Goal: Task Accomplishment & Management: Complete application form

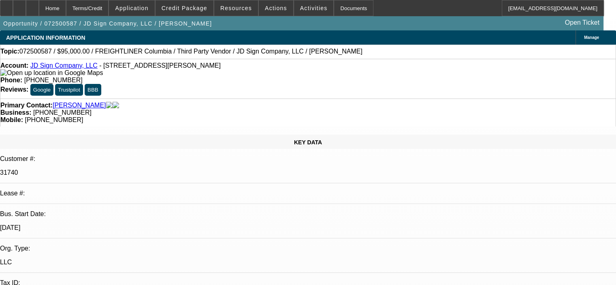
select select "0"
select select "2"
select select "0"
select select "6"
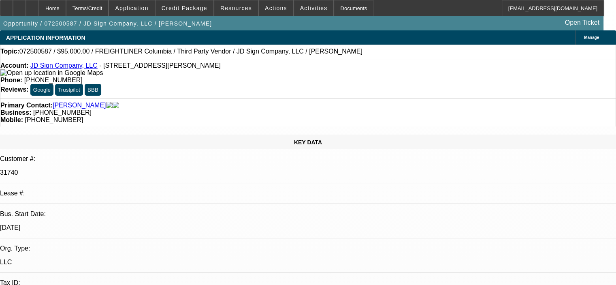
select select "0"
select select "2"
select select "0"
select select "6"
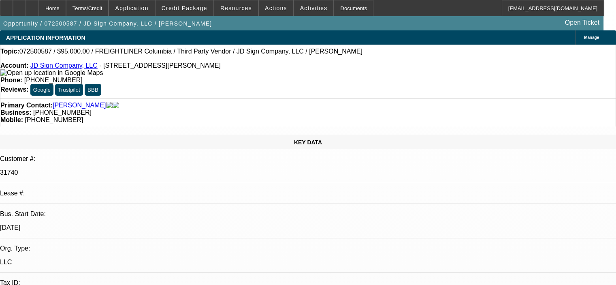
select select "0"
select select "6"
select select "0"
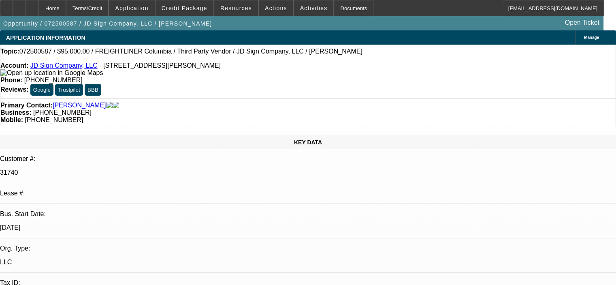
select select "0"
select select "6"
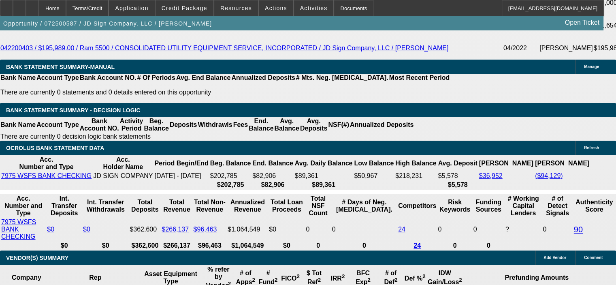
scroll to position [1575, 0]
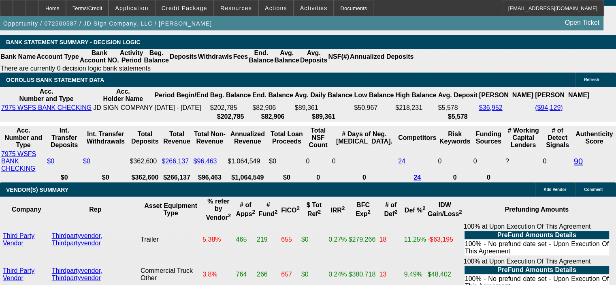
drag, startPoint x: 153, startPoint y: 110, endPoint x: 180, endPoint y: 109, distance: 26.7
type input "14"
type input "UNKNOWN"
type input "$2,679.77"
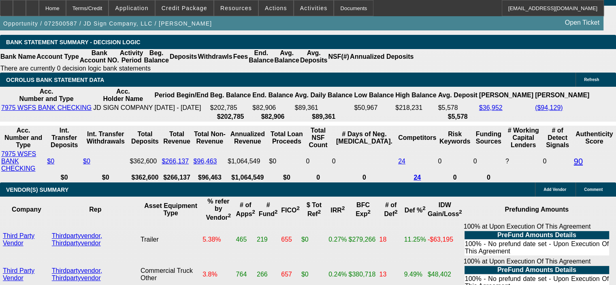
type input "14."
type input "$5,359.54"
type input "$3,246.87"
type input "$6,493.74"
type input "14.9"
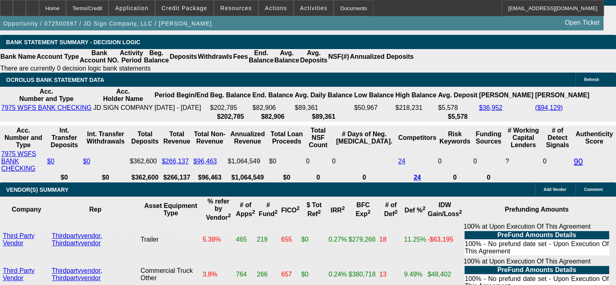
type input "$3,288.56"
type input "$6,577.12"
type input "14.9"
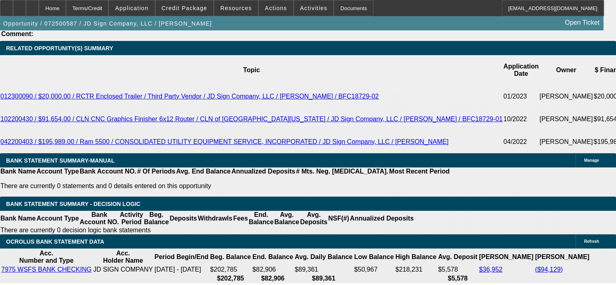
scroll to position [1413, 0]
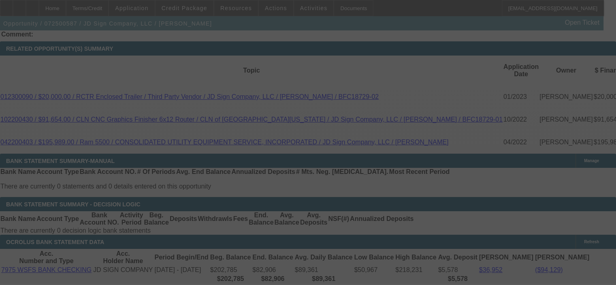
select select "0"
select select "2"
select select "0"
select select "6"
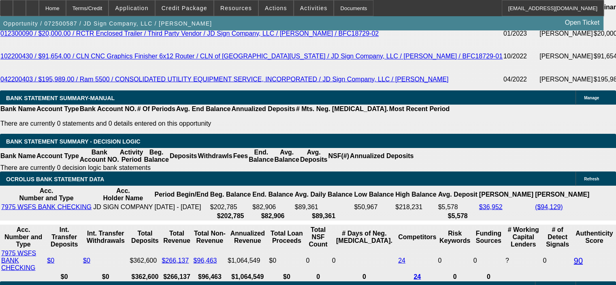
scroll to position [1494, 0]
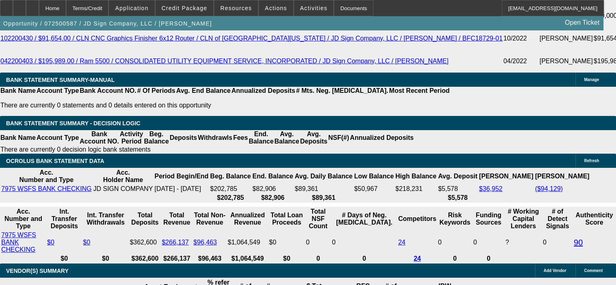
drag, startPoint x: 153, startPoint y: 190, endPoint x: 178, endPoint y: 190, distance: 25.1
type input "1"
type input "UNKNOWN"
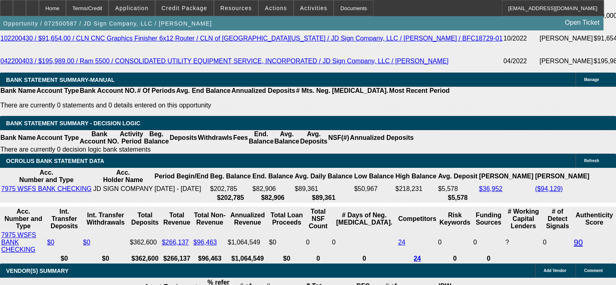
type input "15"
type input "$2,679.77"
type input "$5,359.54"
type input "$3,293.21"
type input "$6,586.42"
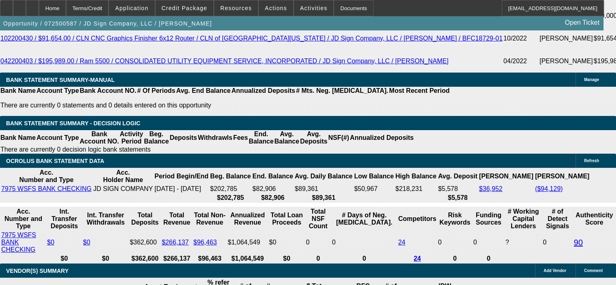
type input "15"
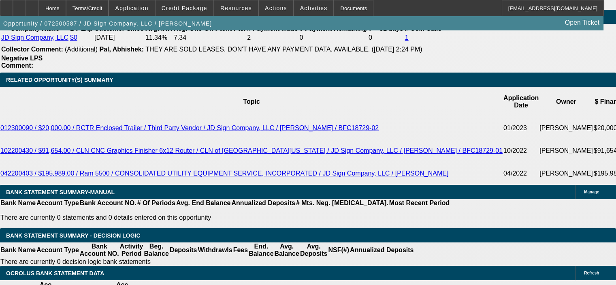
scroll to position [1372, 0]
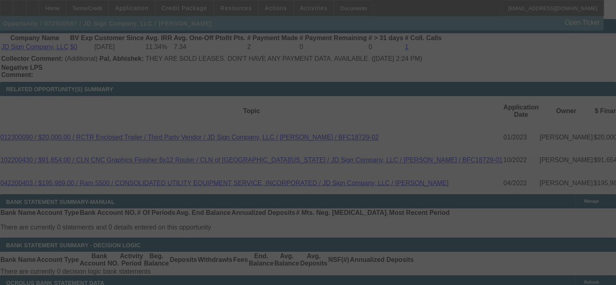
select select "0"
select select "2"
select select "0"
select select "6"
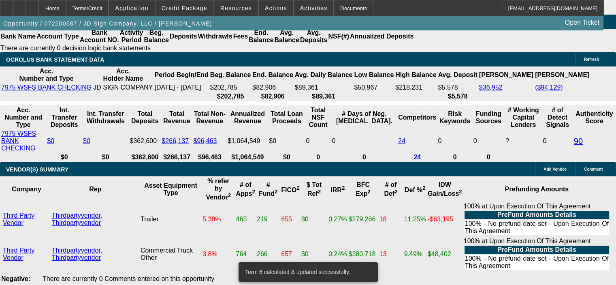
scroll to position [1615, 0]
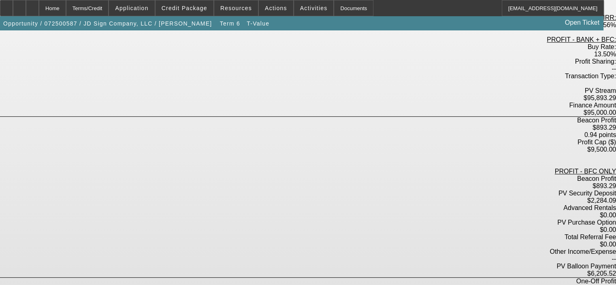
scroll to position [202, 0]
click at [66, 9] on div "Home" at bounding box center [52, 8] width 27 height 16
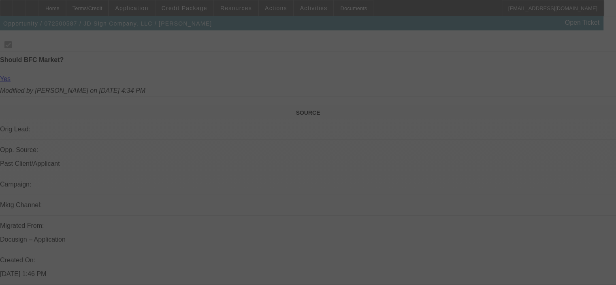
scroll to position [598, 0]
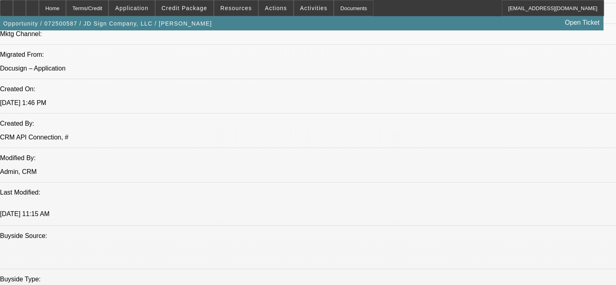
select select "0"
select select "2"
select select "0"
select select "6"
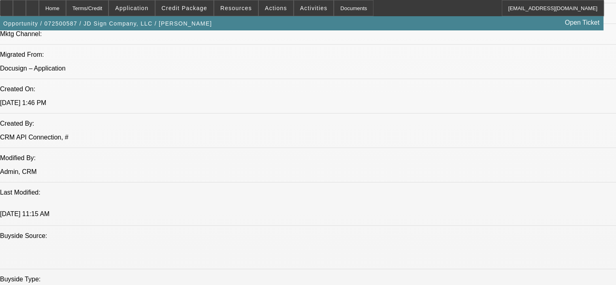
select select "0"
select select "2"
select select "0"
select select "6"
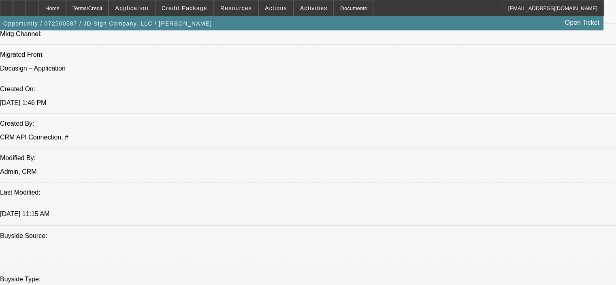
select select "0"
select select "6"
select select "0"
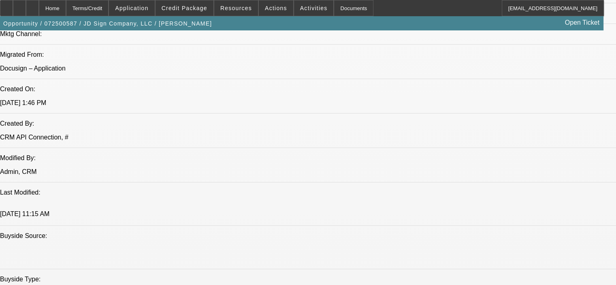
select select "0"
select select "6"
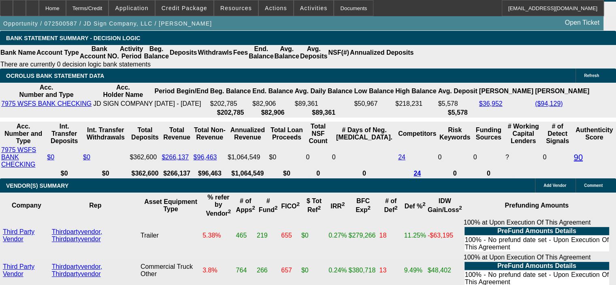
scroll to position [1538, 0]
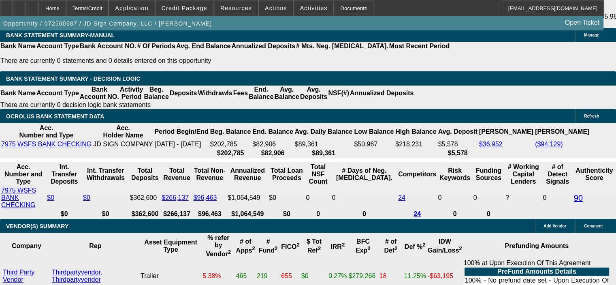
drag, startPoint x: 153, startPoint y: 142, endPoint x: 188, endPoint y: 145, distance: 35.7
type input "15"
type input "UNKNOWN"
type input "$2,679.77"
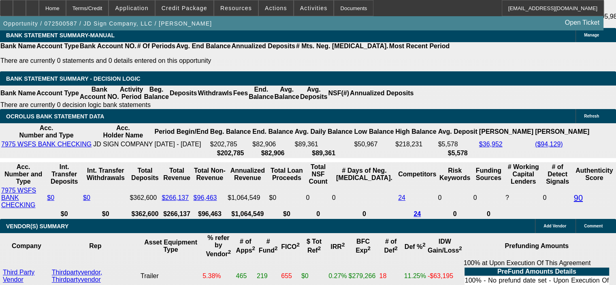
type input "$5,359.54"
type input "$3,293.21"
type input "$6,586.42"
type input "15.1"
type input "$3,297.86"
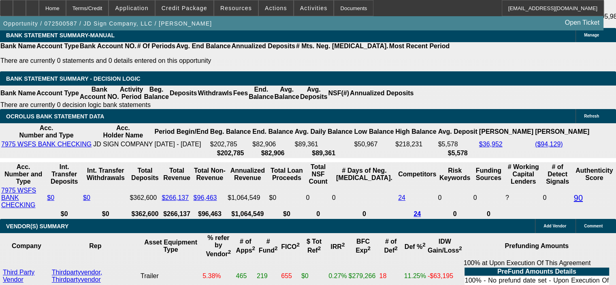
type input "$6,595.72"
type input "15.1"
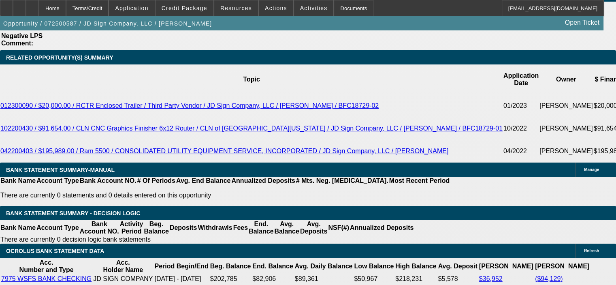
scroll to position [1376, 0]
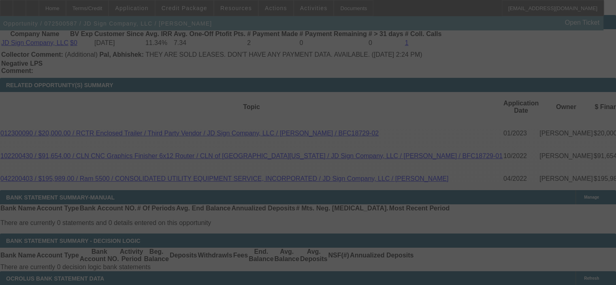
select select "0"
select select "2"
select select "0"
select select "6"
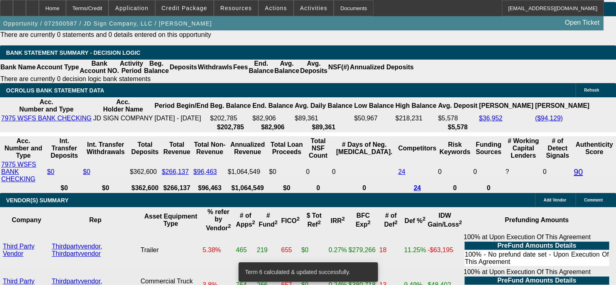
scroll to position [1579, 0]
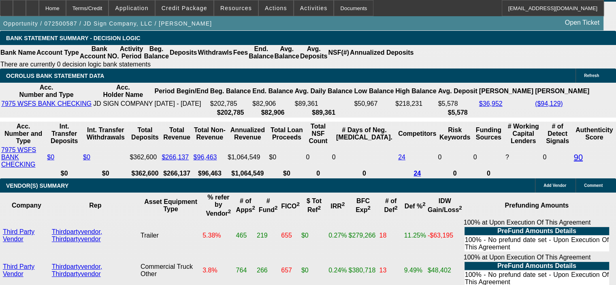
click at [228, 6] on span "Resources" at bounding box center [236, 8] width 32 height 6
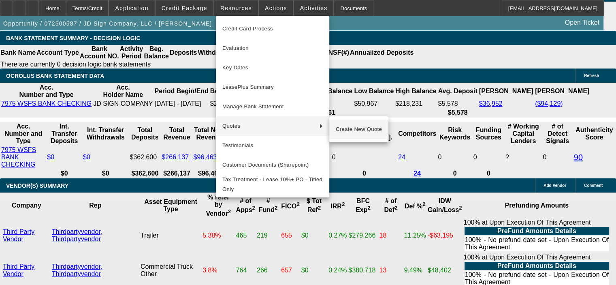
click at [359, 125] on span "Create New Quote" at bounding box center [359, 129] width 46 height 10
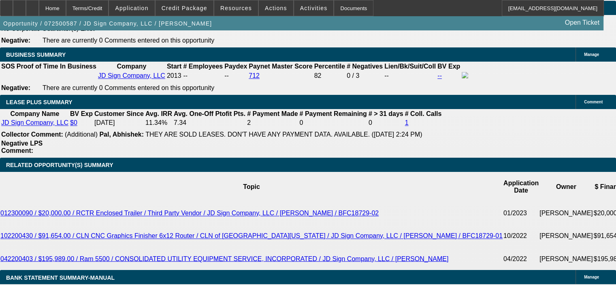
scroll to position [1255, 0]
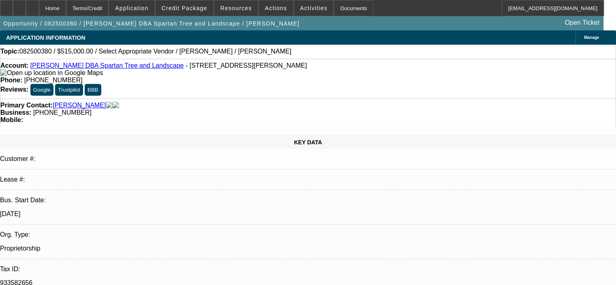
select select "0"
select select "2"
select select "0.1"
select select "4"
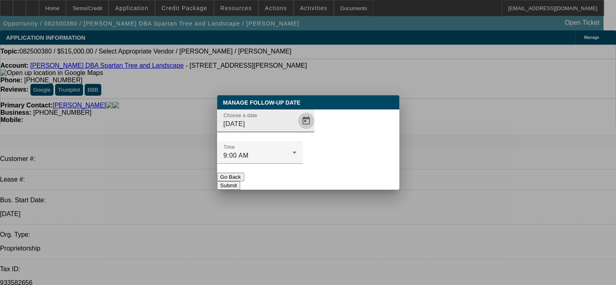
click at [296, 130] on span "Open calendar" at bounding box center [305, 120] width 19 height 19
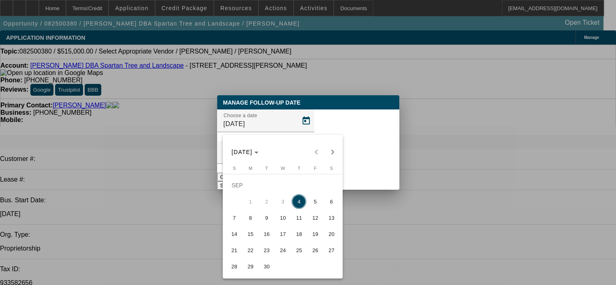
click at [300, 219] on span "11" at bounding box center [298, 217] width 15 height 15
type input "9/11/2025"
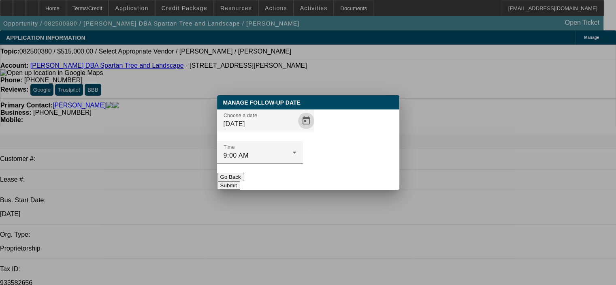
click at [240, 181] on button "Submit" at bounding box center [228, 185] width 23 height 9
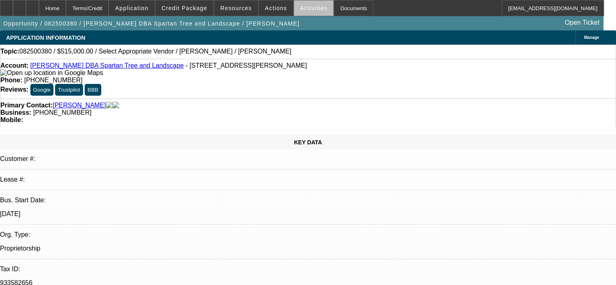
click at [305, 9] on span "Activities" at bounding box center [314, 8] width 28 height 6
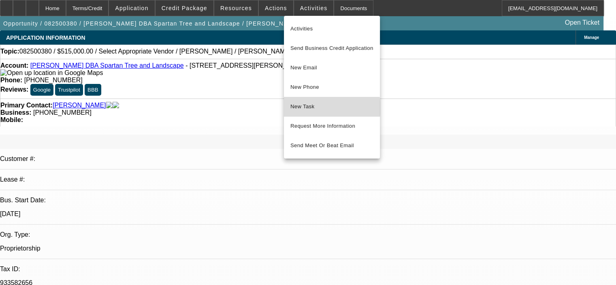
click at [323, 108] on span "New Task" at bounding box center [331, 107] width 83 height 10
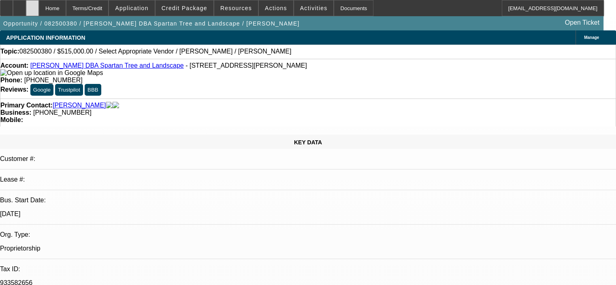
click at [39, 10] on div at bounding box center [32, 8] width 13 height 16
select select "0"
select select "2"
select select "0.1"
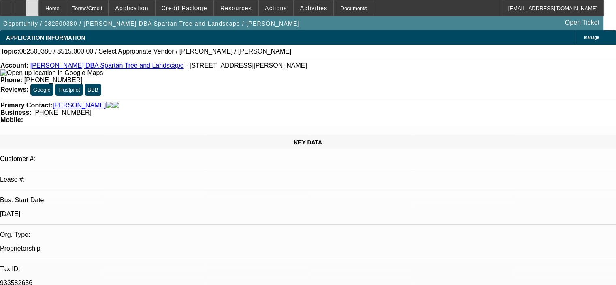
select select "4"
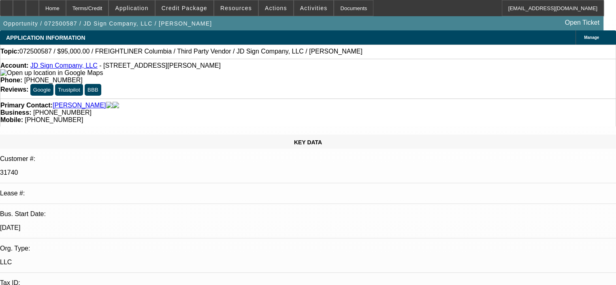
select select "0"
select select "2"
select select "0"
select select "6"
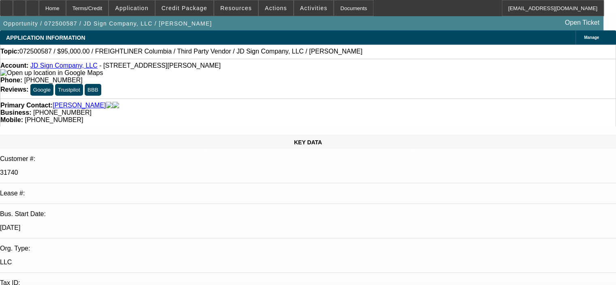
select select "0"
select select "2"
select select "0"
select select "6"
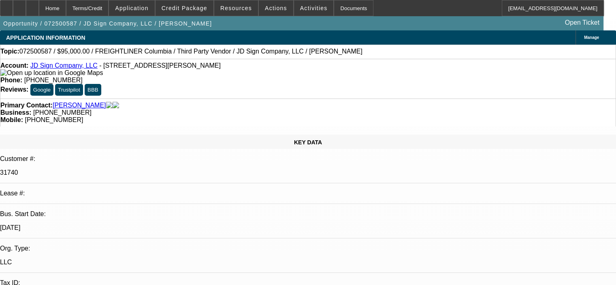
select select "0"
select select "6"
select select "0"
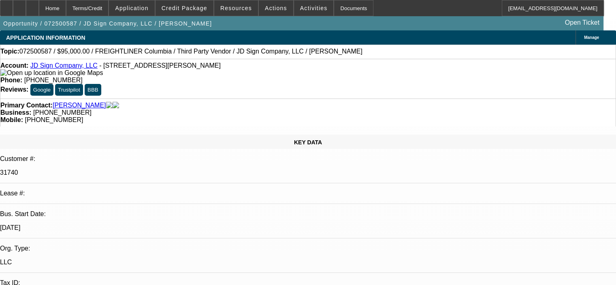
select select "0"
select select "6"
